Goal: Use online tool/utility: Utilize a website feature to perform a specific function

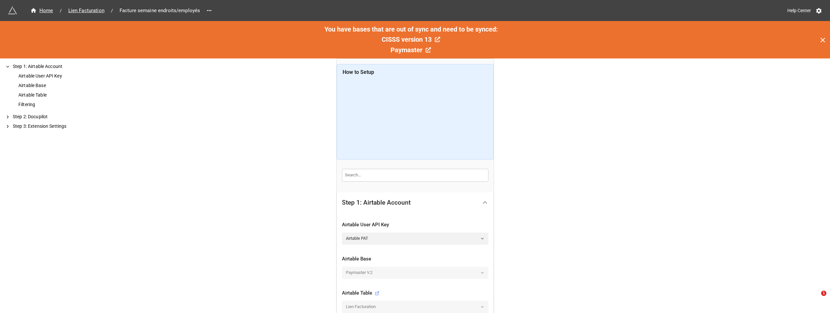
scroll to position [150, 0]
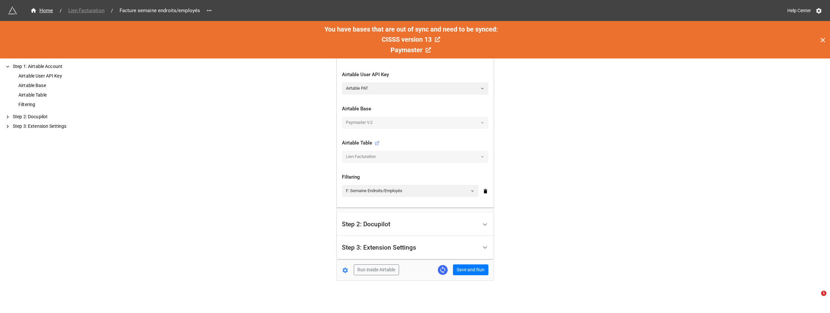
click at [88, 7] on span "Lien Facturation" at bounding box center [86, 11] width 44 height 8
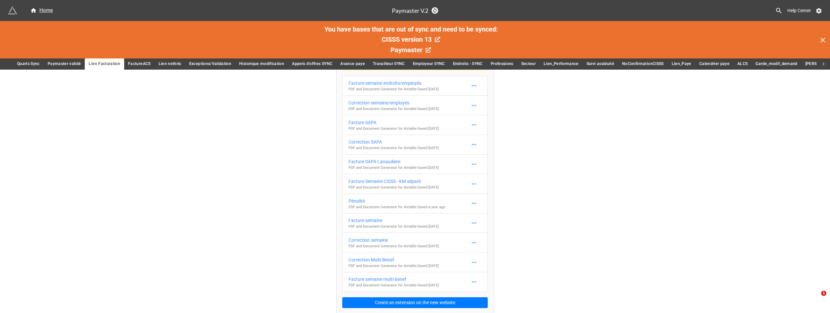
scroll to position [40, 0]
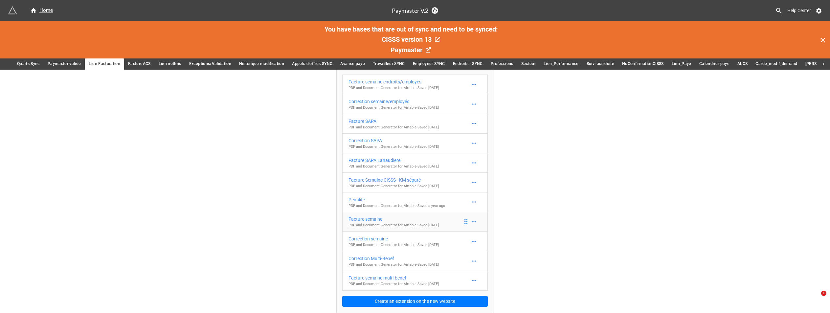
click at [437, 221] on div "Facture semaine" at bounding box center [393, 218] width 90 height 7
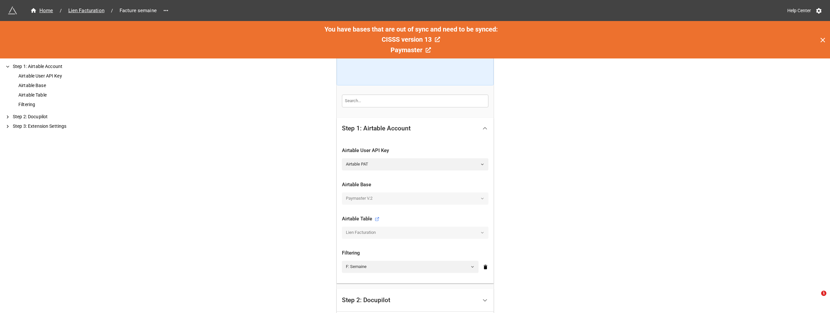
scroll to position [150, 0]
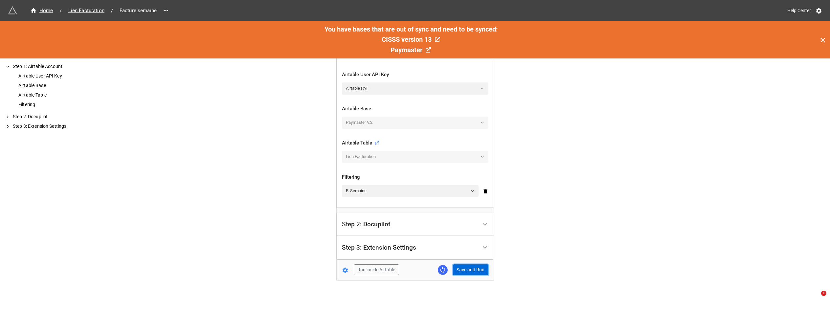
click at [468, 271] on button "Save and Run" at bounding box center [470, 269] width 35 height 11
click at [91, 10] on span "Lien Facturation" at bounding box center [86, 11] width 44 height 8
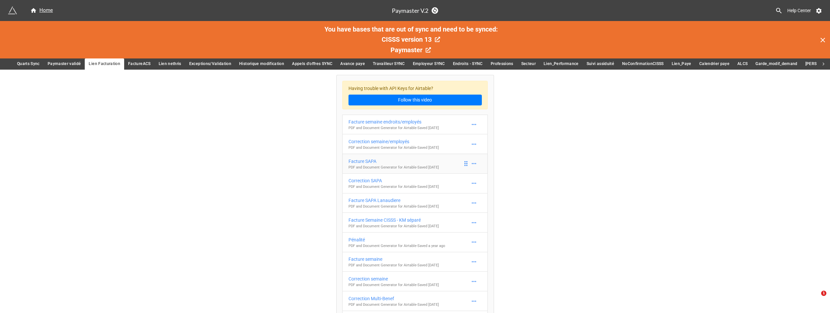
click at [404, 162] on div "Facture SAPA" at bounding box center [393, 161] width 90 height 7
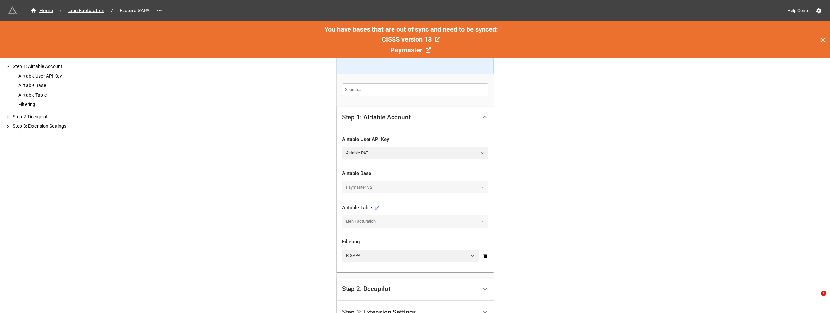
scroll to position [131, 0]
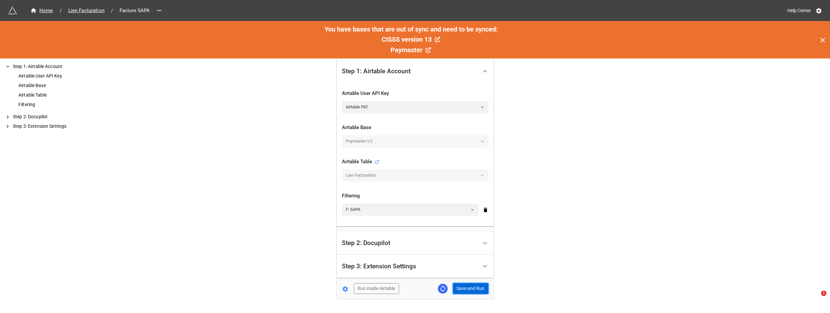
click at [471, 289] on button "Save and Run" at bounding box center [470, 288] width 35 height 11
